Goal: Communication & Community: Connect with others

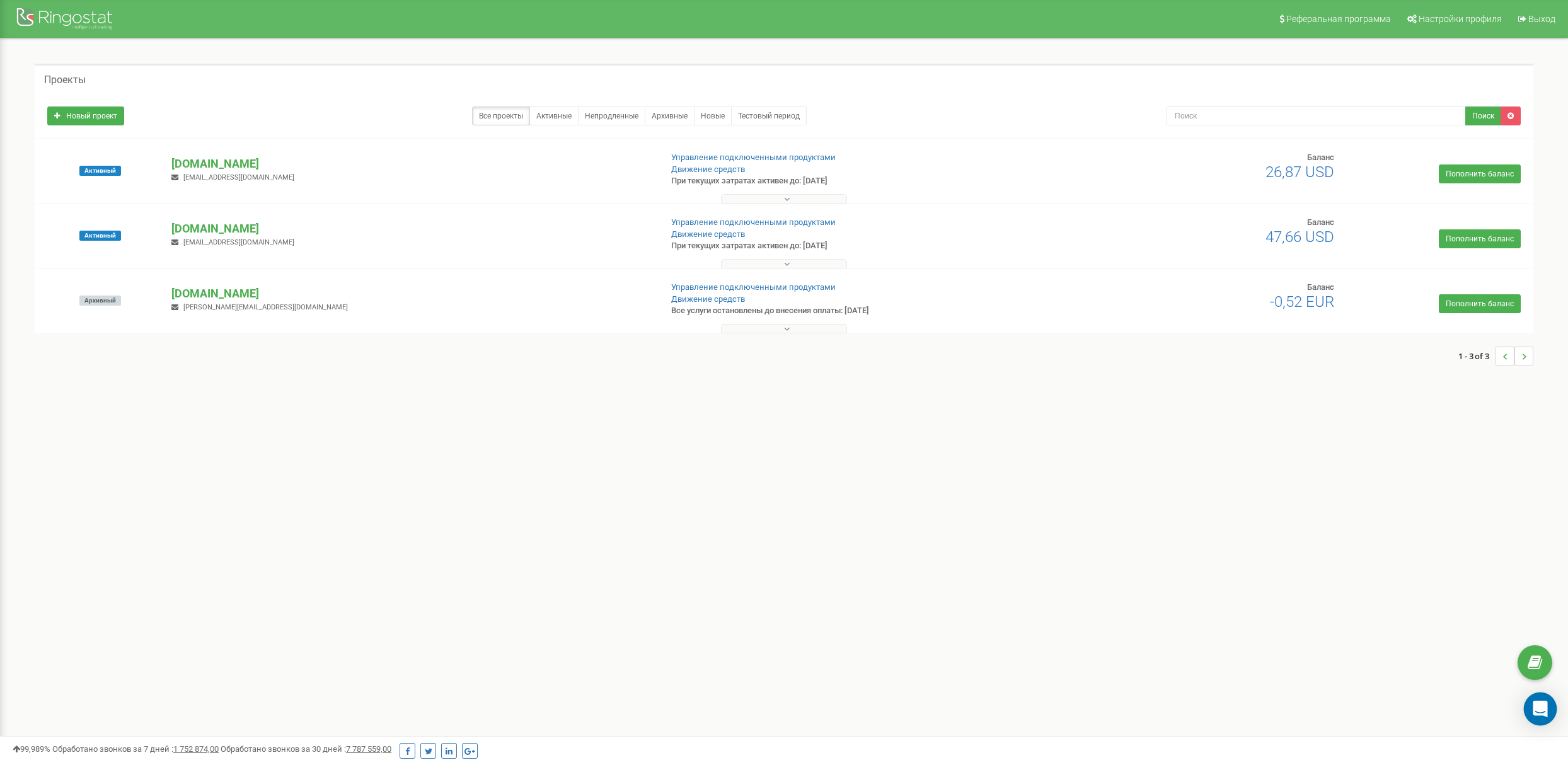
click at [1540, 709] on icon "Open Intercom Messenger" at bounding box center [1540, 709] width 14 height 17
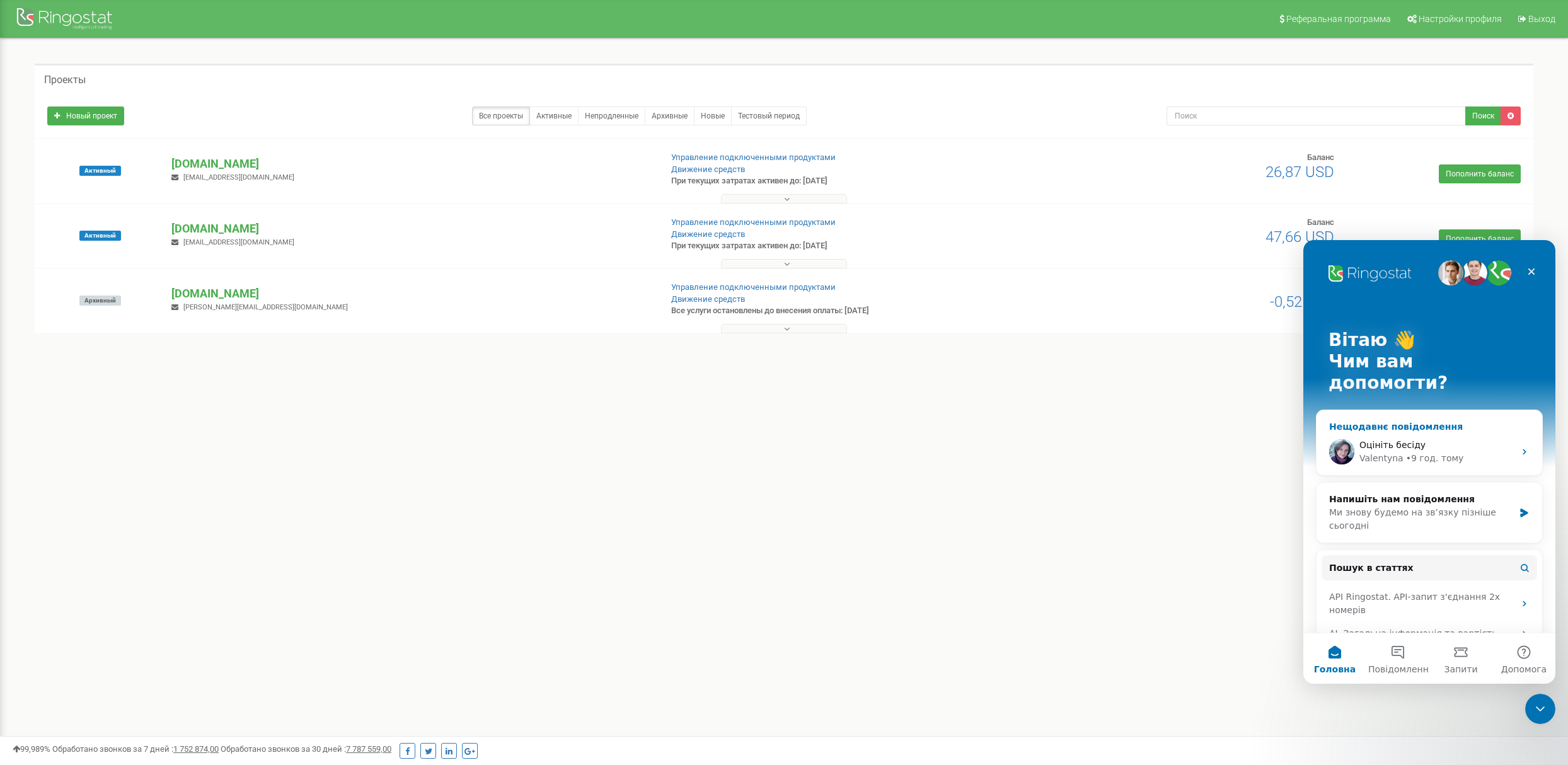
click at [1430, 452] on div "• 9 год. тому" at bounding box center [1435, 458] width 58 height 13
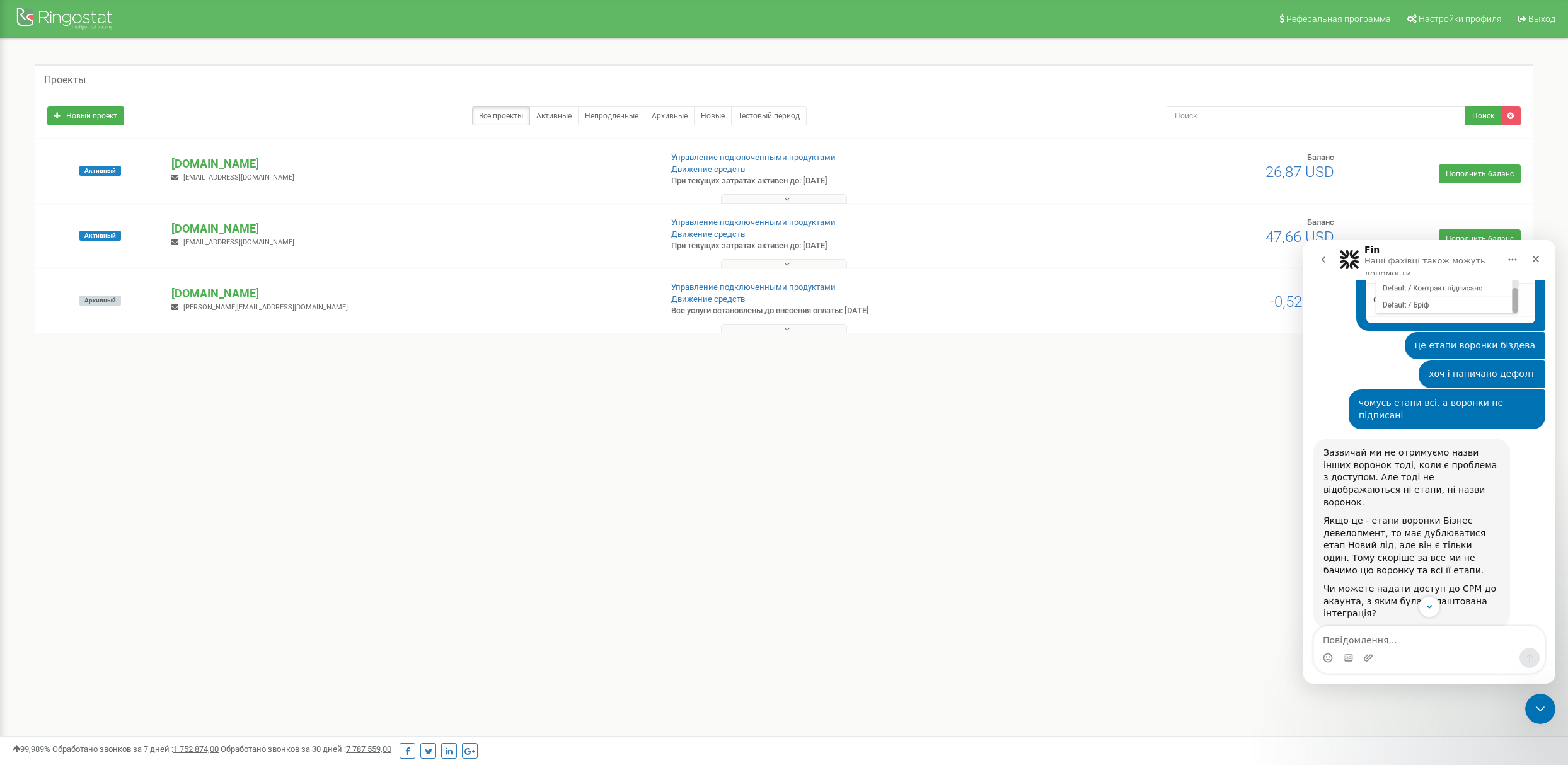
scroll to position [1823, 0]
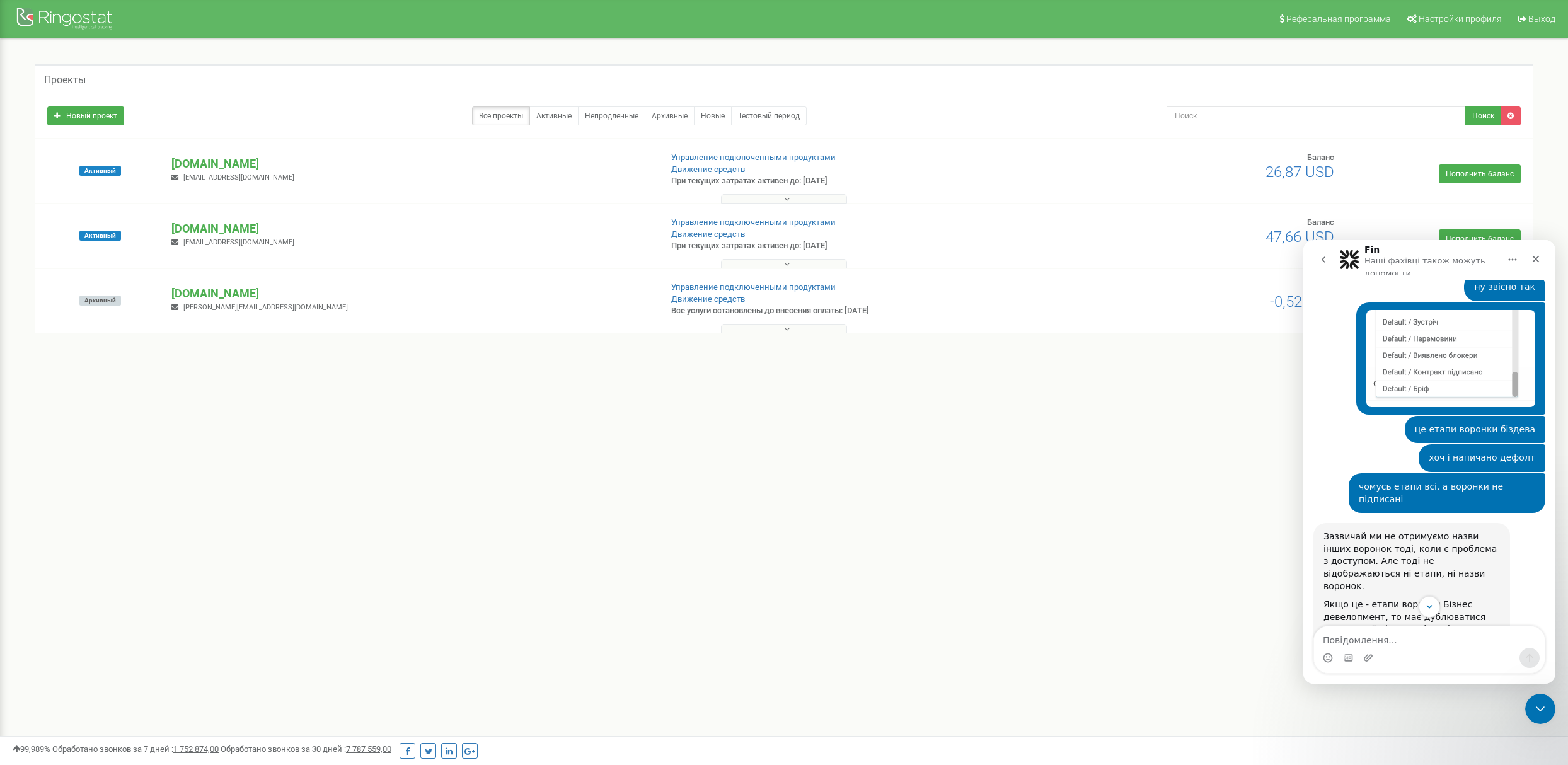
click at [1316, 253] on button "go back" at bounding box center [1323, 260] width 24 height 24
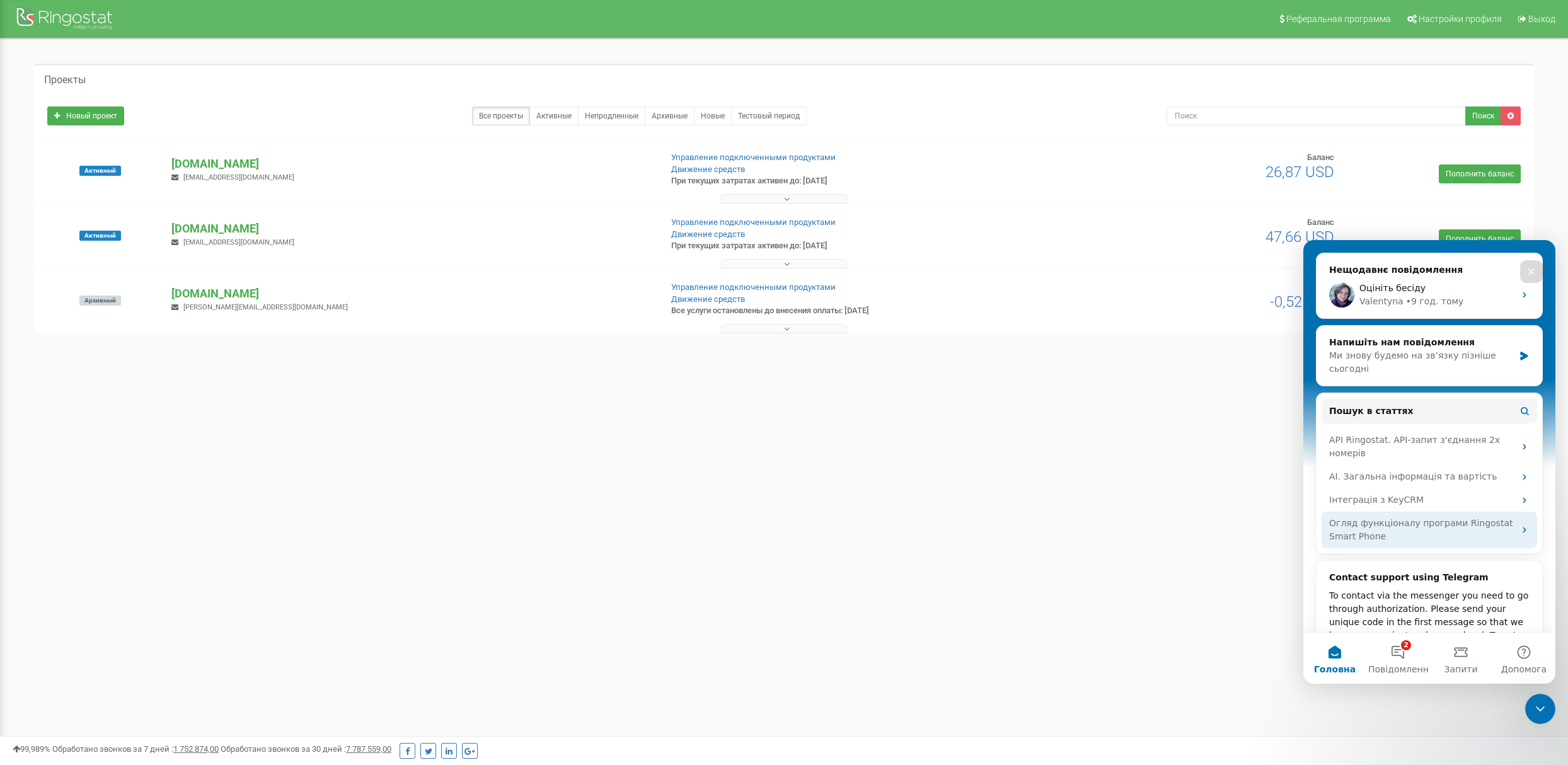
scroll to position [0, 0]
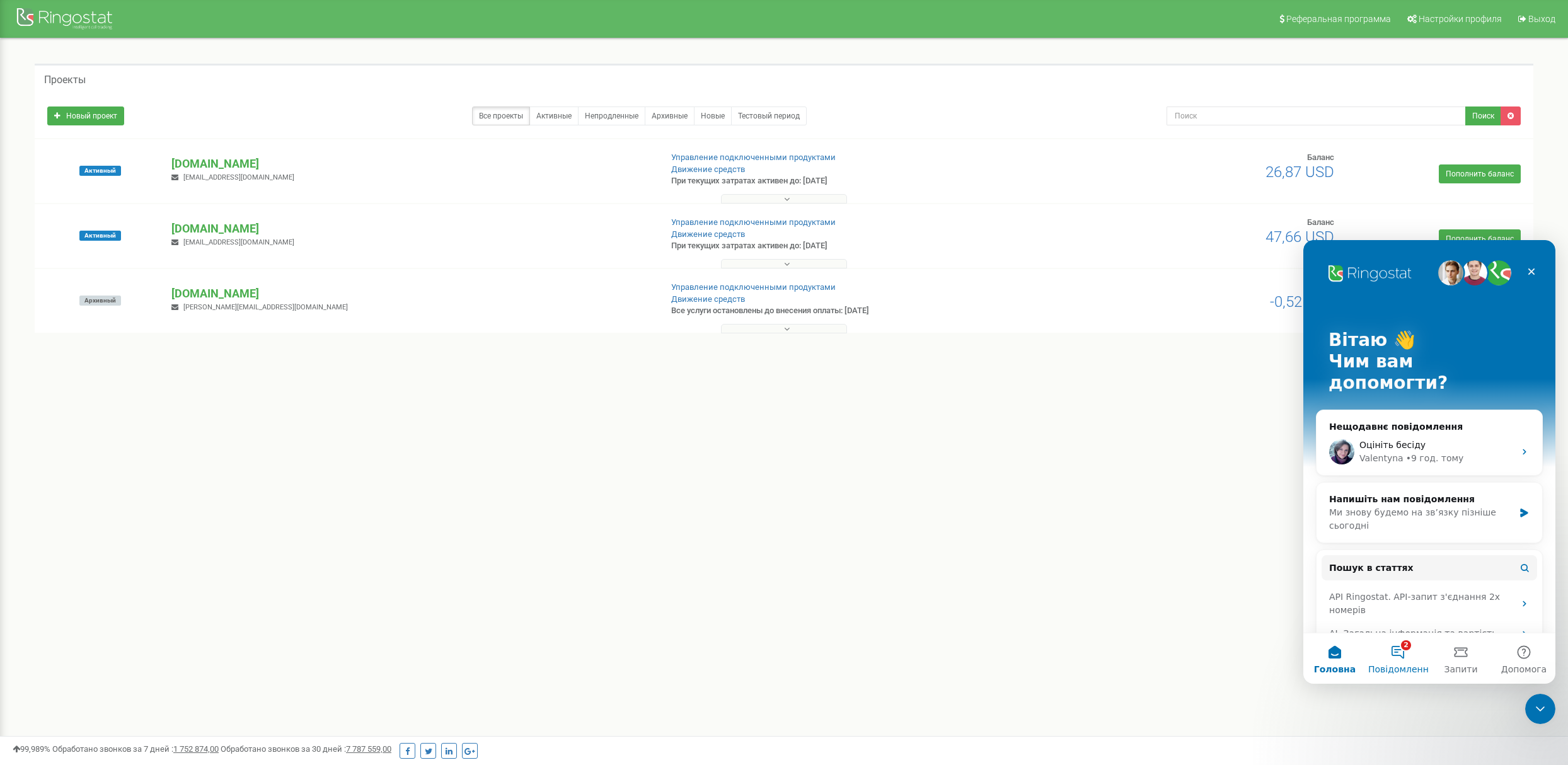
click at [1394, 664] on span "Повідомлення" at bounding box center [1401, 669] width 65 height 9
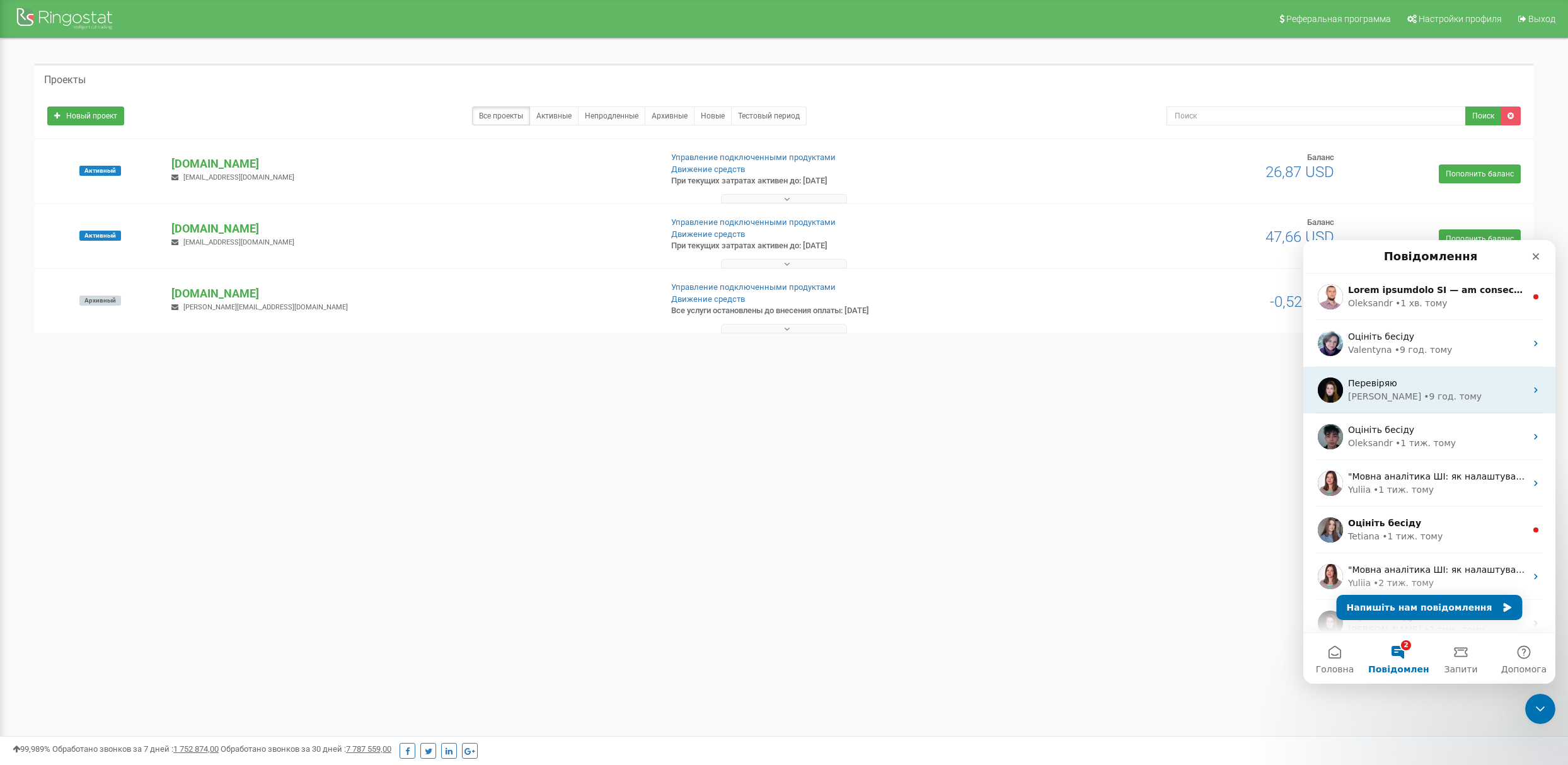
click at [1450, 400] on div "Yeva • 9 год. тому" at bounding box center [1436, 396] width 178 height 13
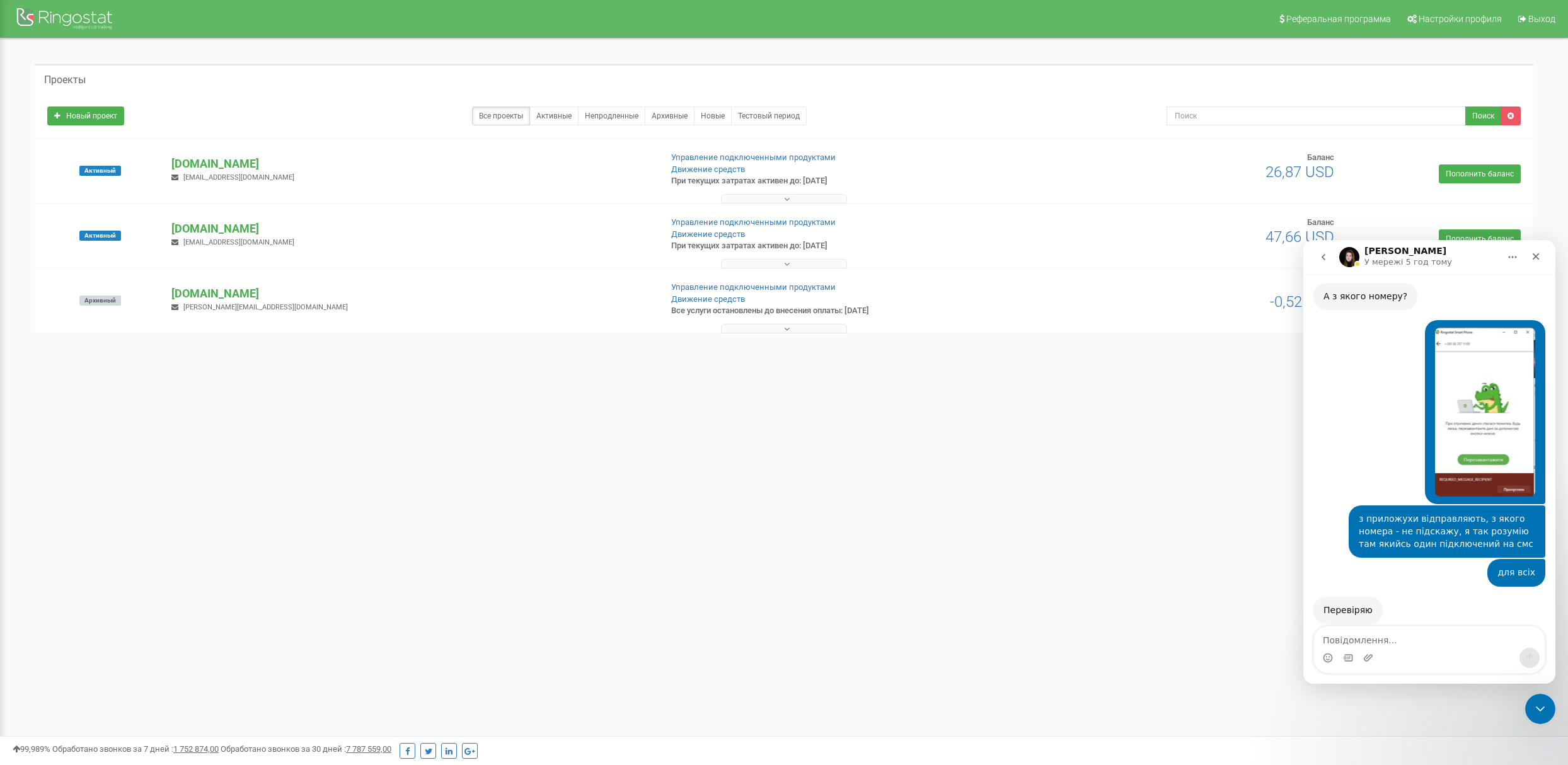
scroll to position [499, 0]
click at [1318, 257] on icon "go back" at bounding box center [1323, 257] width 10 height 10
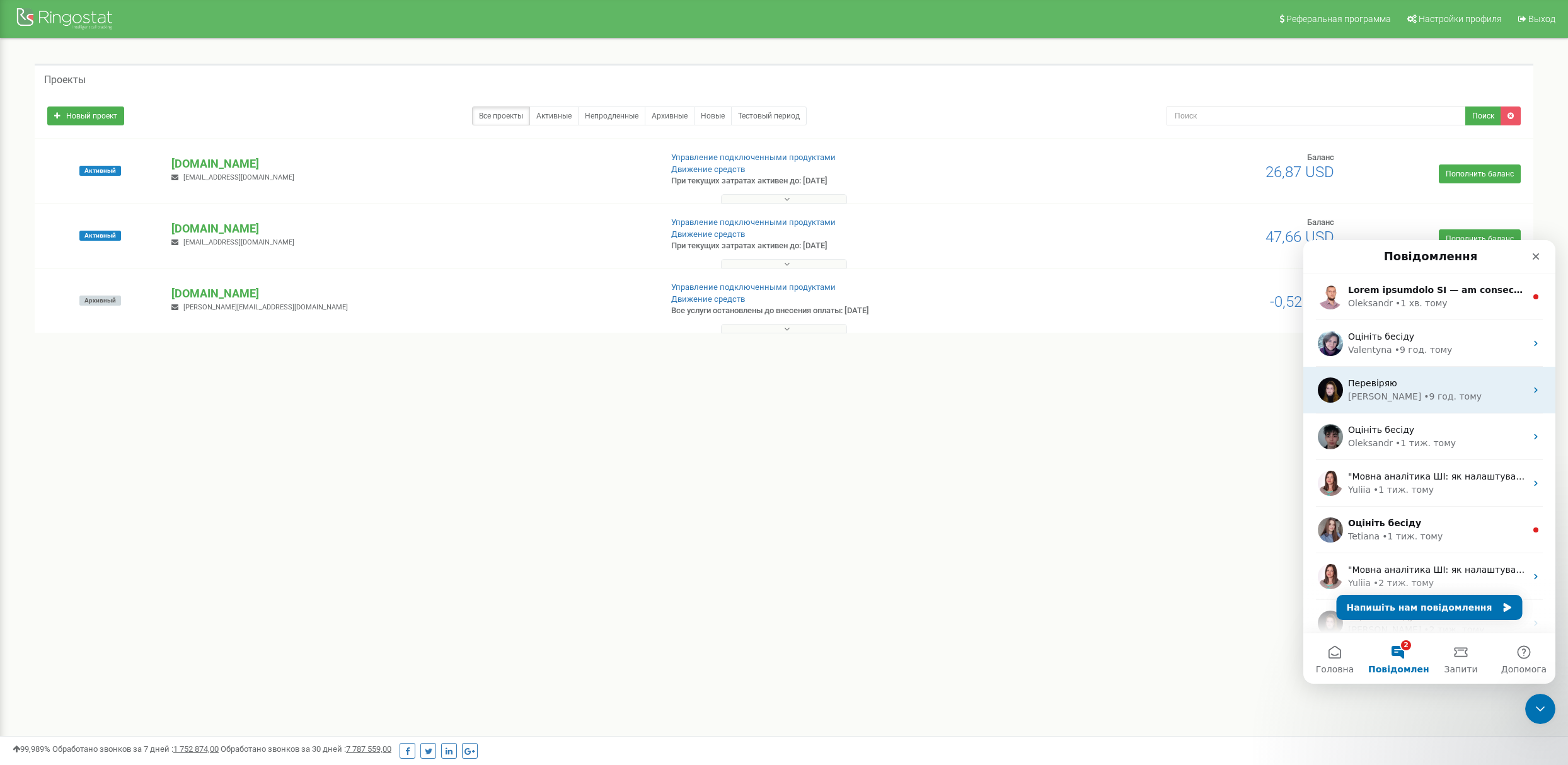
scroll to position [0, 0]
click at [1400, 655] on button "2 Повідомлення" at bounding box center [1398, 658] width 63 height 50
